Goal: Transaction & Acquisition: Purchase product/service

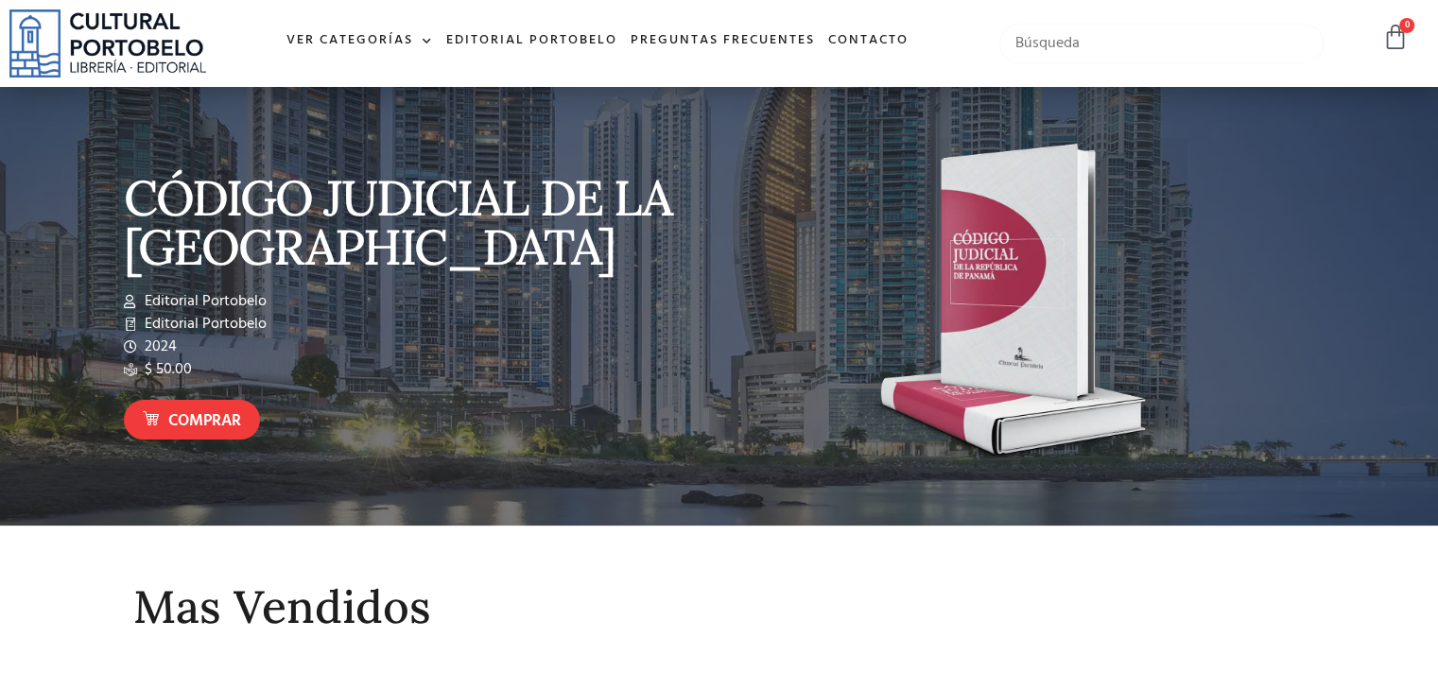
click at [1042, 47] on input "text" at bounding box center [1161, 44] width 324 height 40
type input "ley 409"
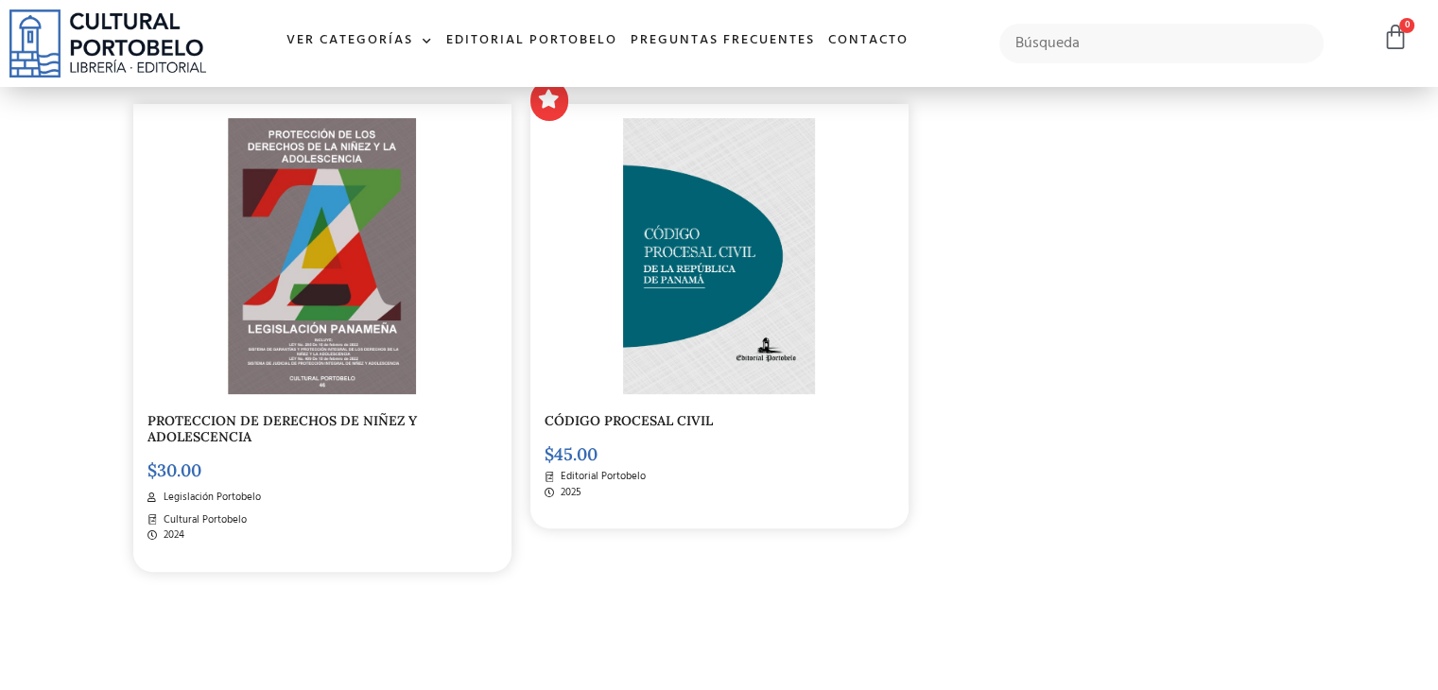
scroll to position [473, 0]
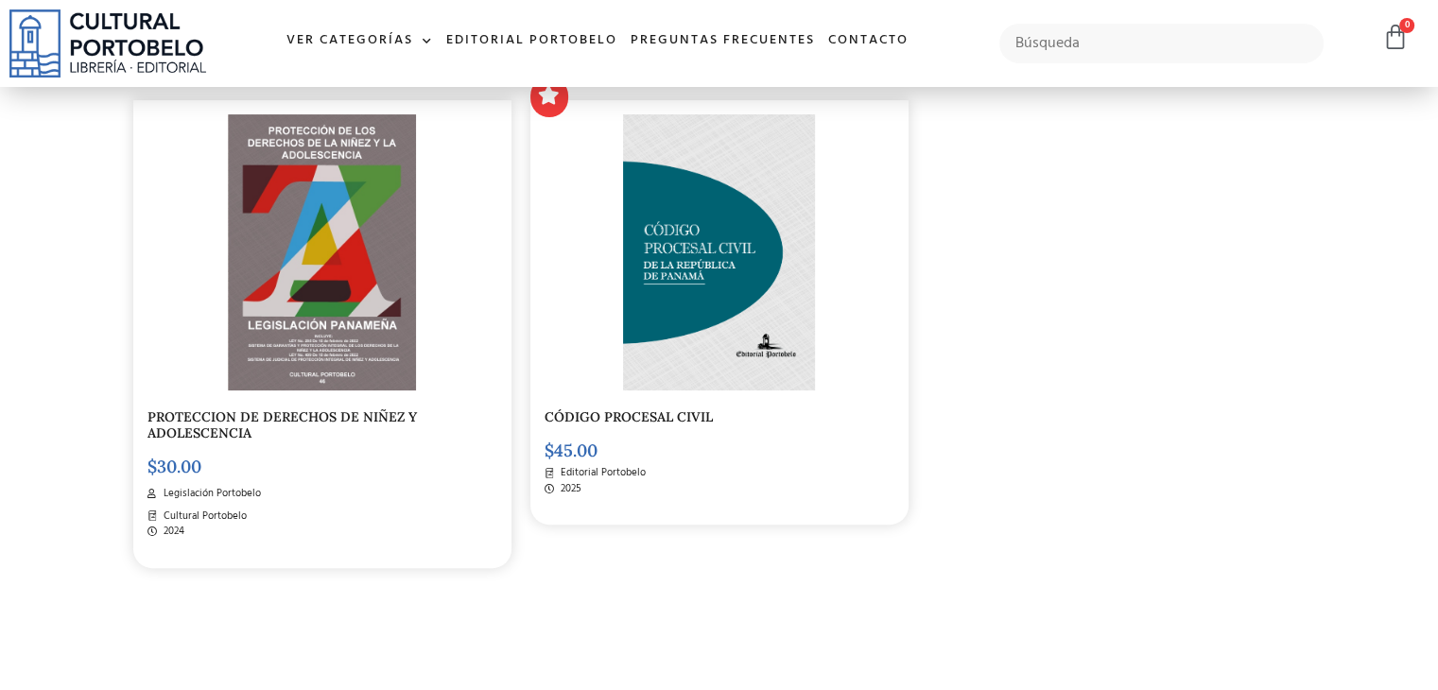
click at [337, 353] on img at bounding box center [322, 252] width 189 height 276
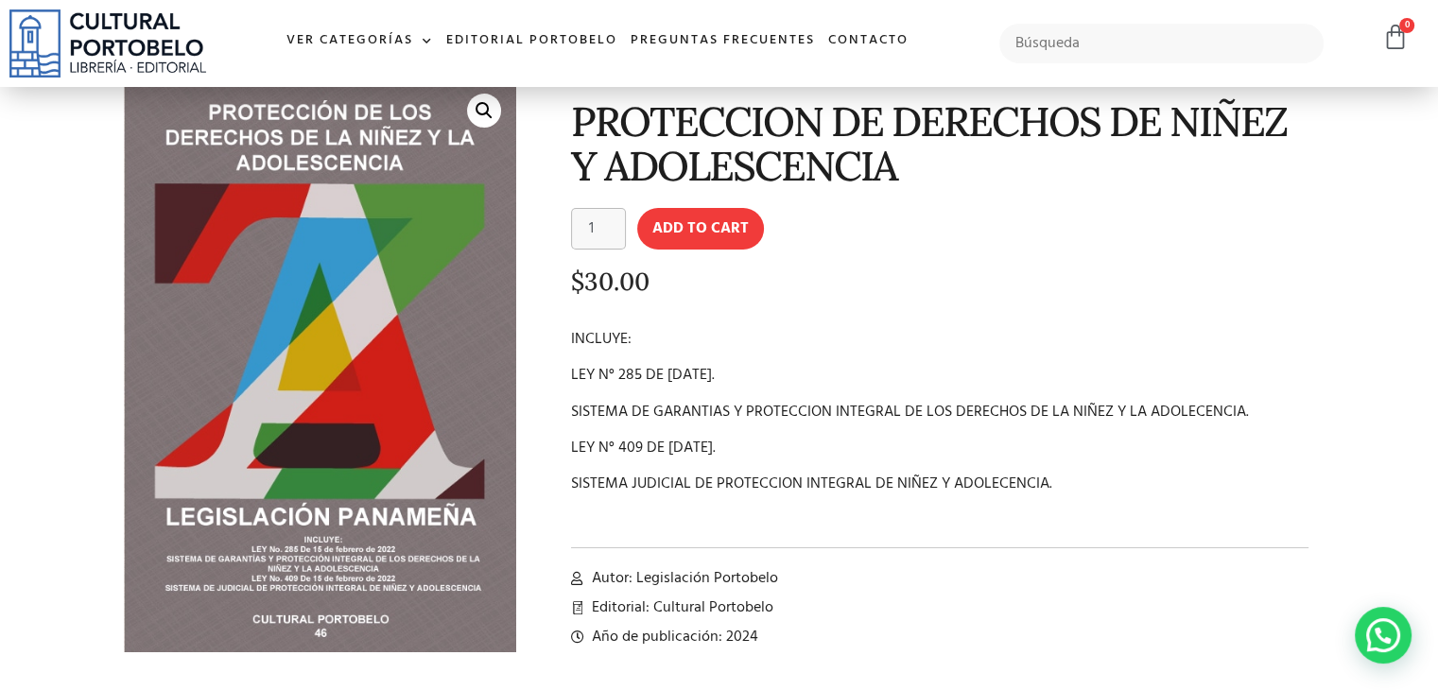
scroll to position [95, 0]
click at [1077, 43] on input "text" at bounding box center [1161, 44] width 324 height 40
type input "ley de adopción"
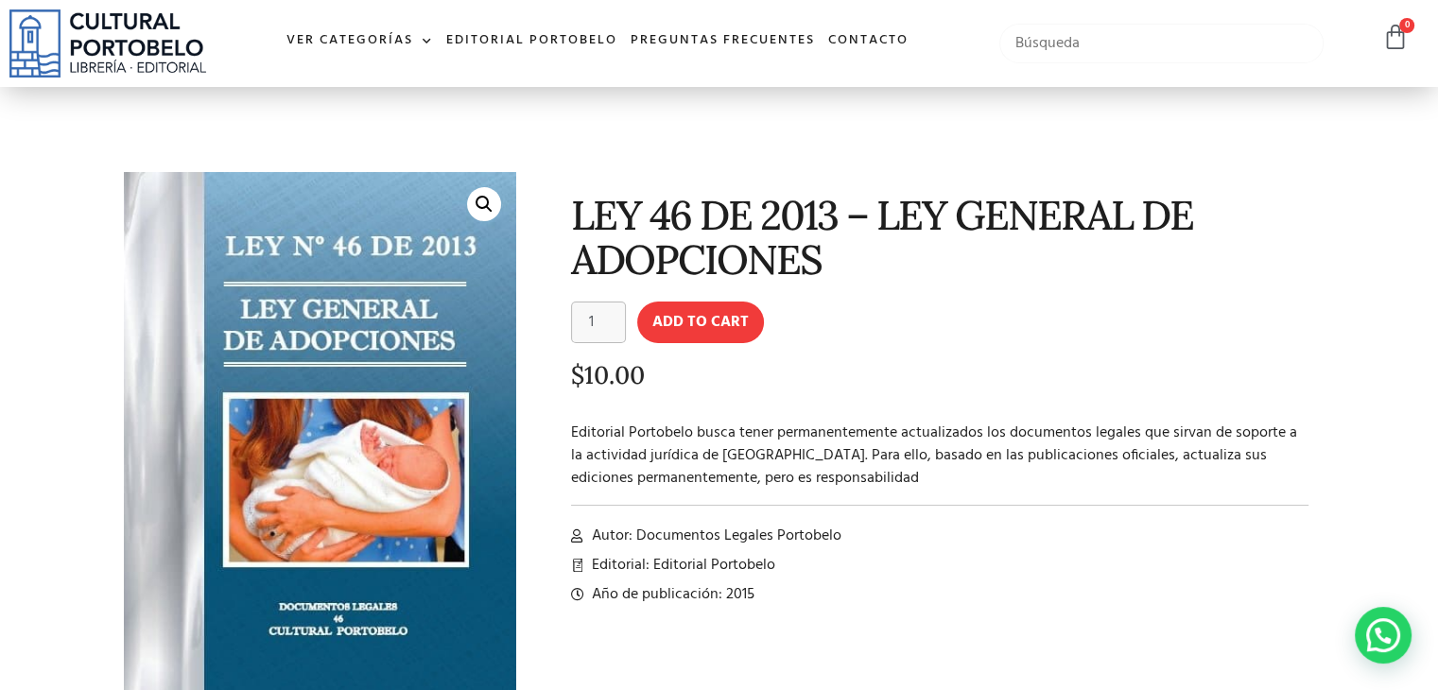
click at [1052, 52] on input "text" at bounding box center [1161, 44] width 324 height 40
type input "ley de pension"
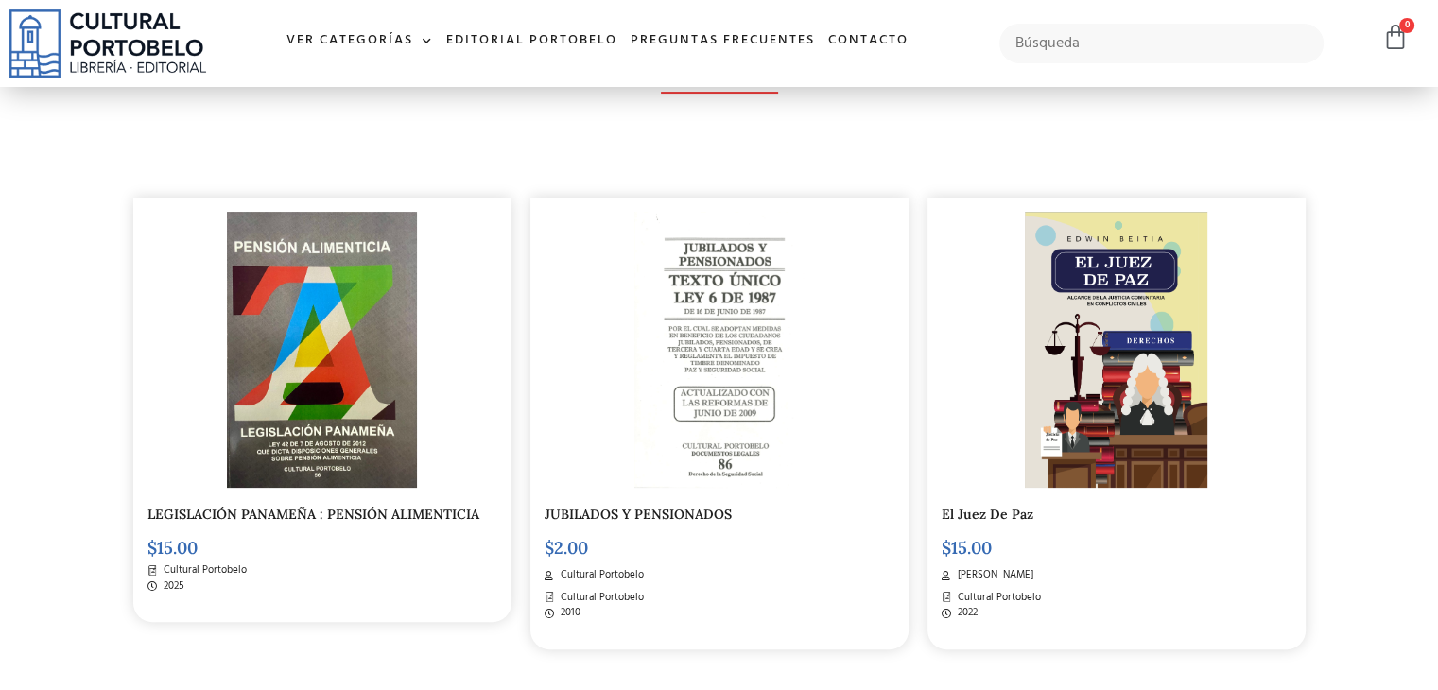
scroll to position [378, 0]
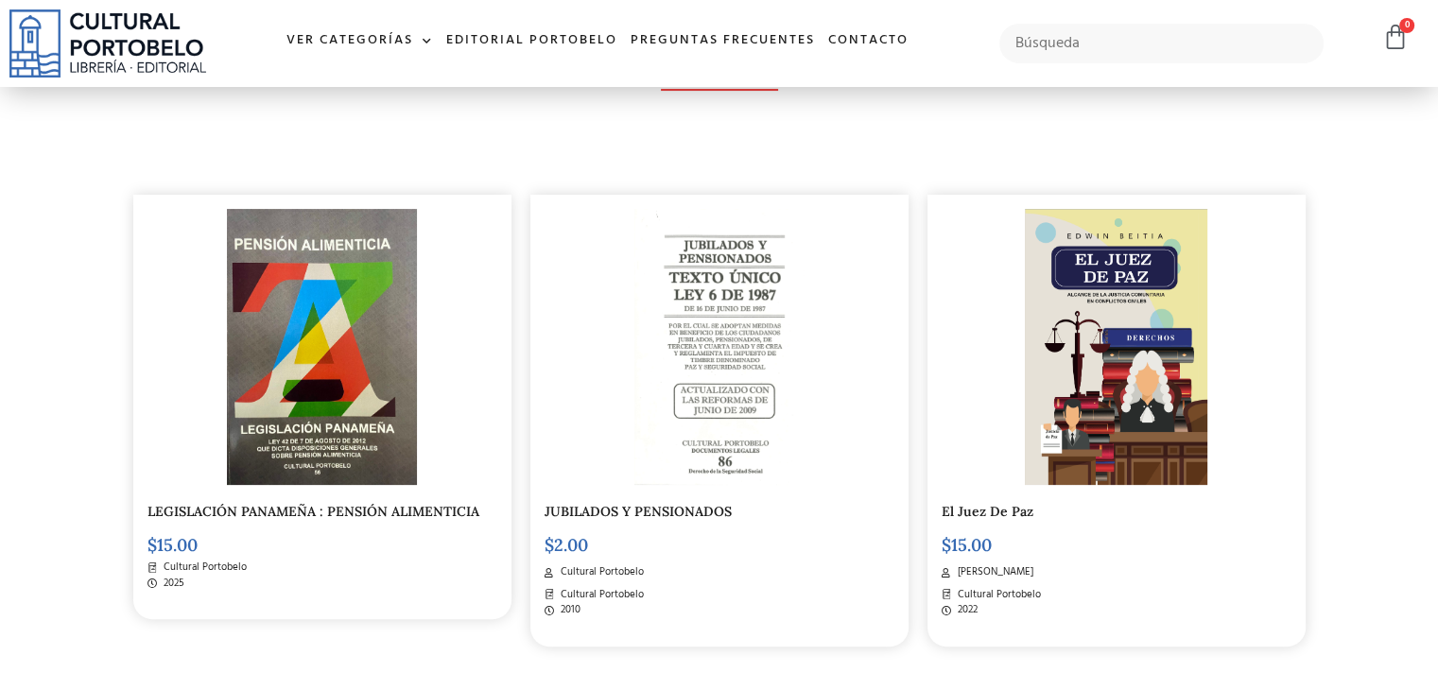
click at [329, 353] on img at bounding box center [322, 347] width 190 height 276
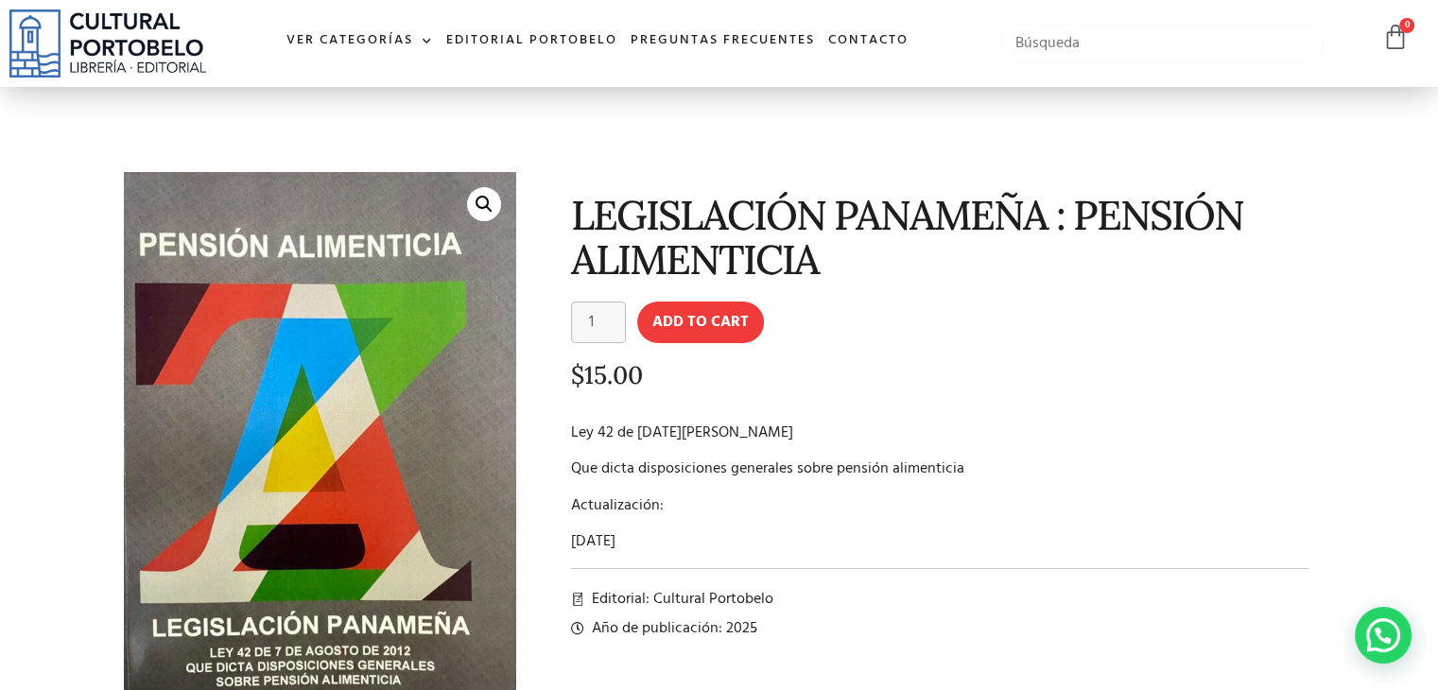
click at [1048, 39] on input "text" at bounding box center [1161, 44] width 324 height 40
type input "CÓDIGO AGRARIO"
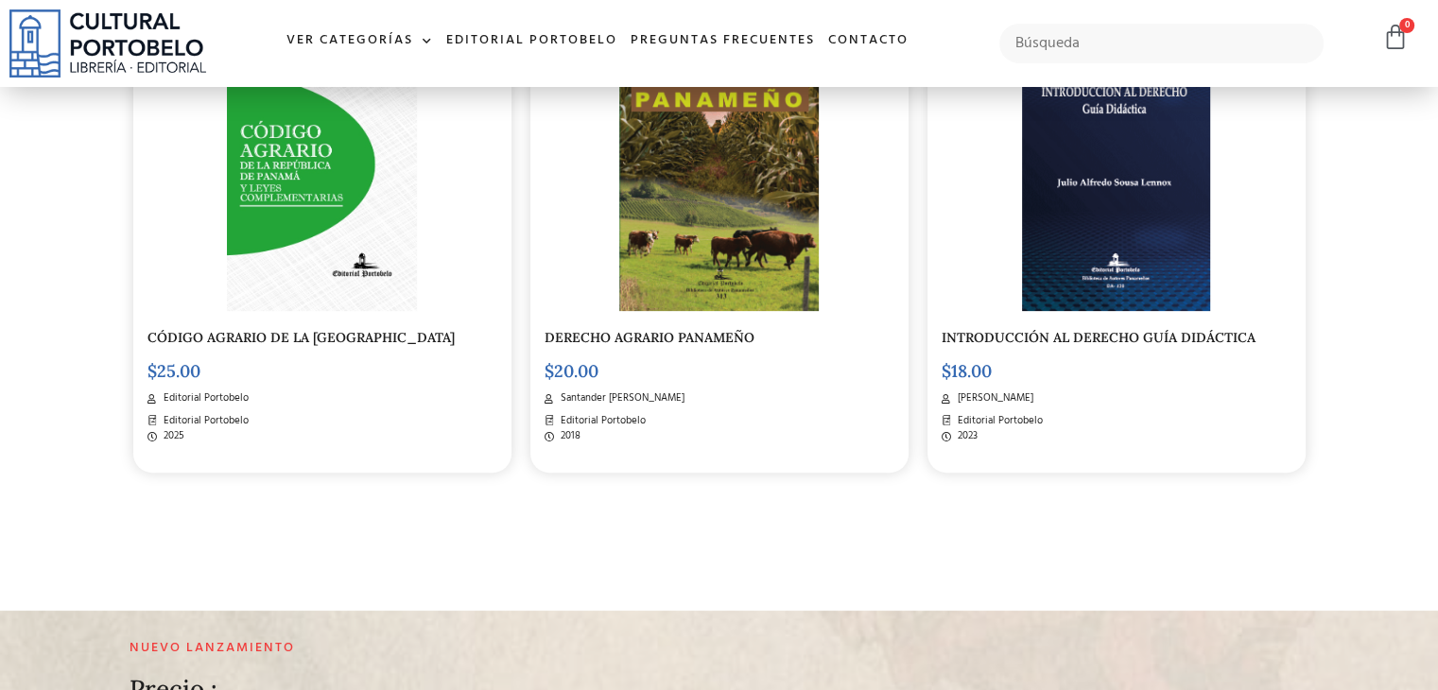
scroll to position [567, 0]
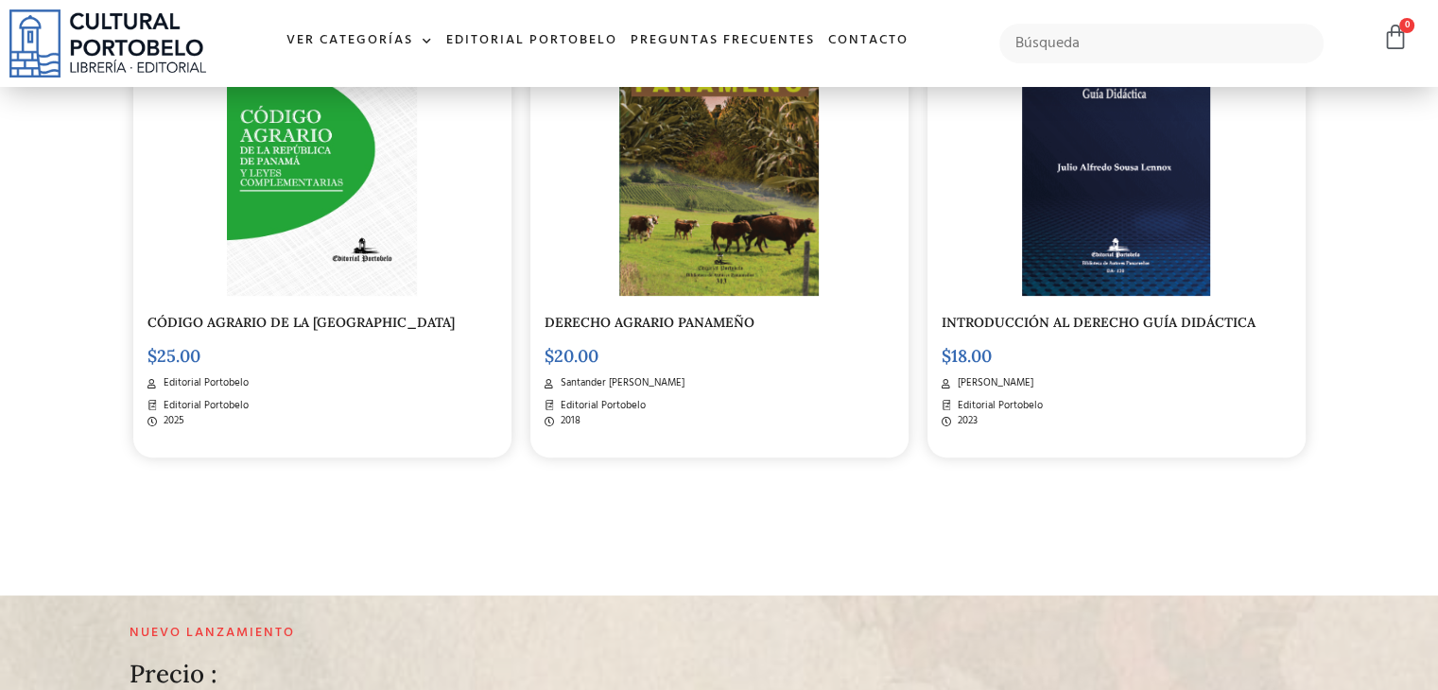
click at [227, 218] on img at bounding box center [322, 158] width 191 height 276
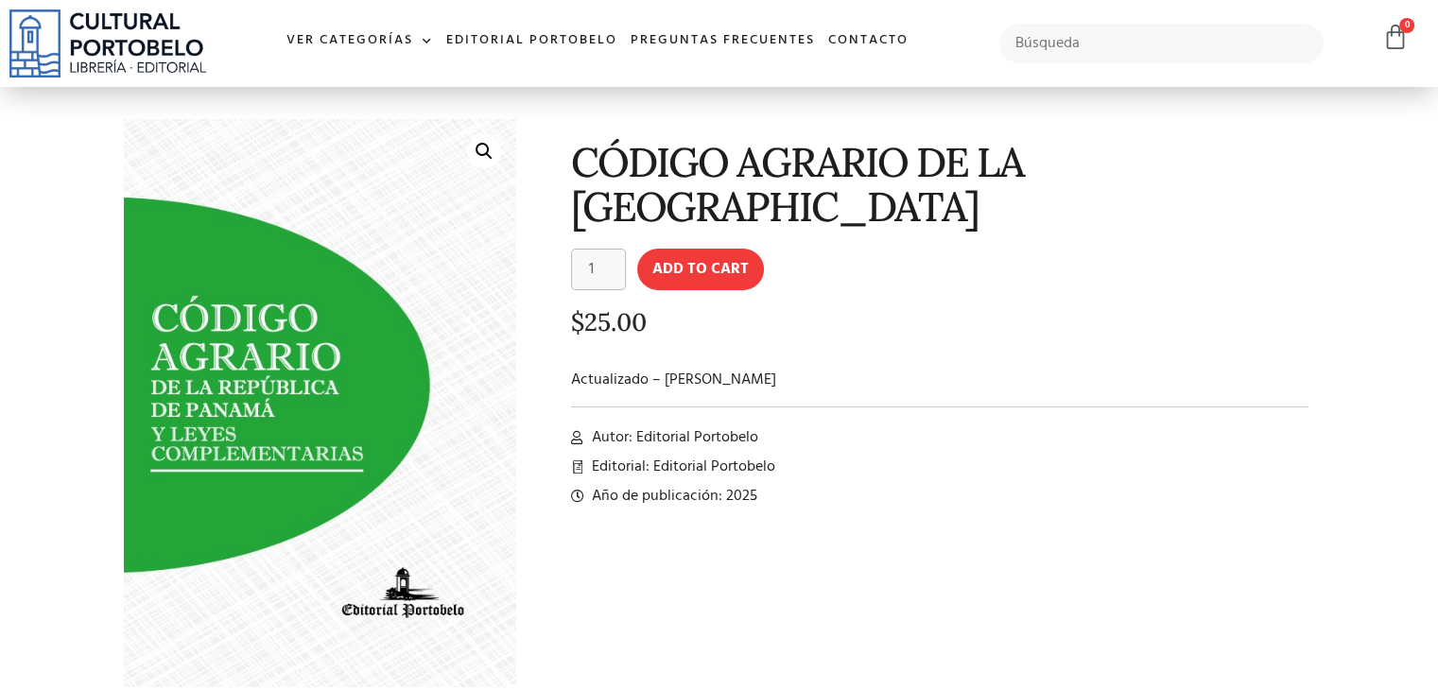
scroll to position [95, 0]
